Goal: Check status: Check status

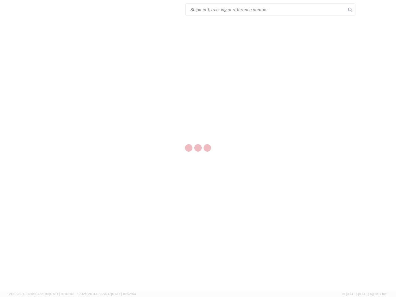
select select "US"
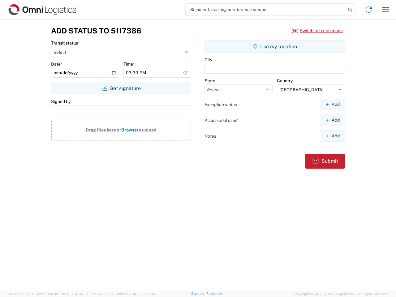
click at [266, 10] on input "search" at bounding box center [266, 10] width 160 height 12
click at [350, 10] on icon at bounding box center [350, 10] width 9 height 9
click at [369, 10] on icon at bounding box center [369, 10] width 10 height 10
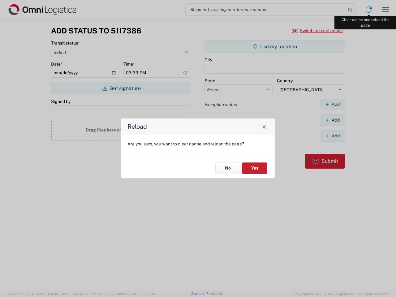
click at [385, 10] on div "Reload Are you sure, you want to clear cache and reload the page? No Yes" at bounding box center [198, 148] width 396 height 297
click at [318, 31] on div "Reload Are you sure, you want to clear cache and reload the page? No Yes" at bounding box center [198, 148] width 396 height 297
click at [121, 88] on div "Reload Are you sure, you want to clear cache and reload the page? No Yes" at bounding box center [198, 148] width 396 height 297
click at [275, 46] on div "Reload Are you sure, you want to clear cache and reload the page? No Yes" at bounding box center [198, 148] width 396 height 297
click at [332, 104] on div "Reload Are you sure, you want to clear cache and reload the page? No Yes" at bounding box center [198, 148] width 396 height 297
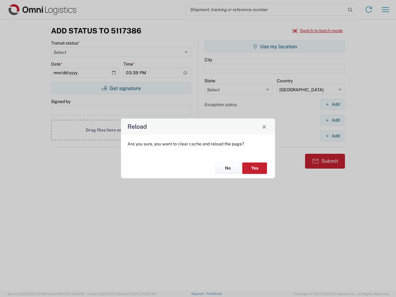
click at [332, 120] on div "Reload Are you sure, you want to clear cache and reload the page? No Yes" at bounding box center [198, 148] width 396 height 297
click at [332, 136] on div "Reload Are you sure, you want to clear cache and reload the page? No Yes" at bounding box center [198, 148] width 396 height 297
